Goal: Transaction & Acquisition: Purchase product/service

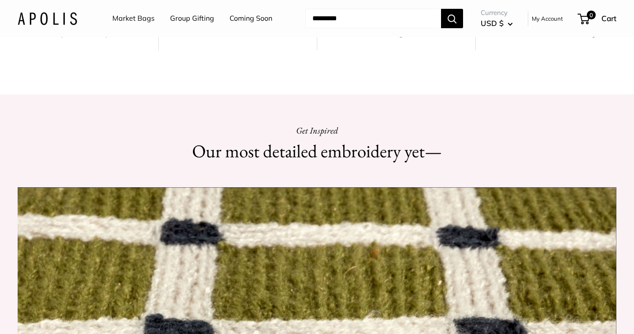
scroll to position [15, 0]
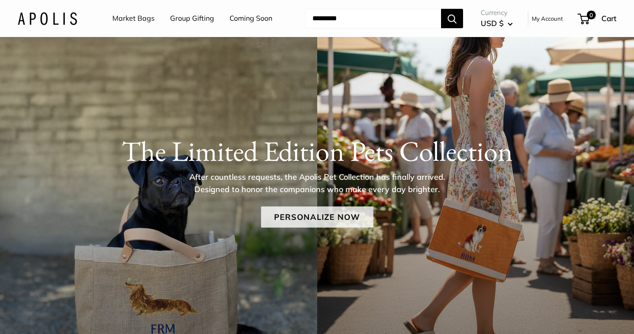
click at [337, 214] on link "Personalize Now" at bounding box center [317, 216] width 112 height 21
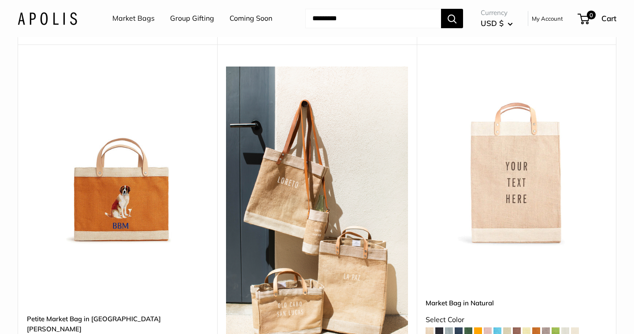
scroll to position [1659, 0]
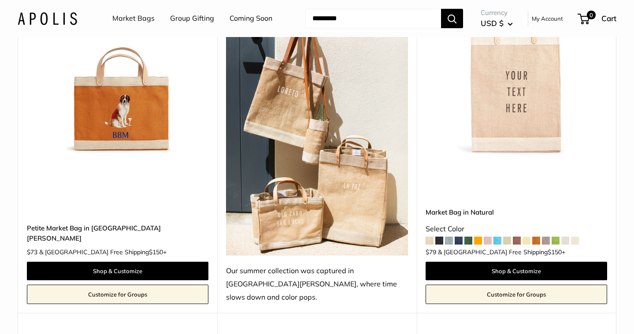
click at [501, 236] on span at bounding box center [497, 240] width 8 height 8
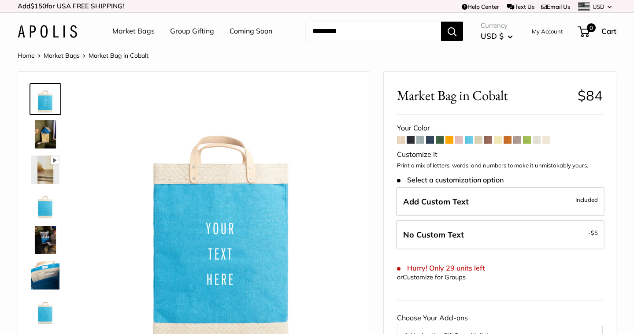
click at [143, 30] on link "Market Bags" at bounding box center [133, 31] width 42 height 13
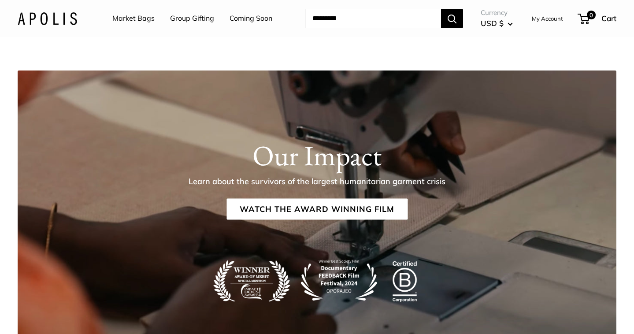
scroll to position [1629, 0]
